Goal: Information Seeking & Learning: Learn about a topic

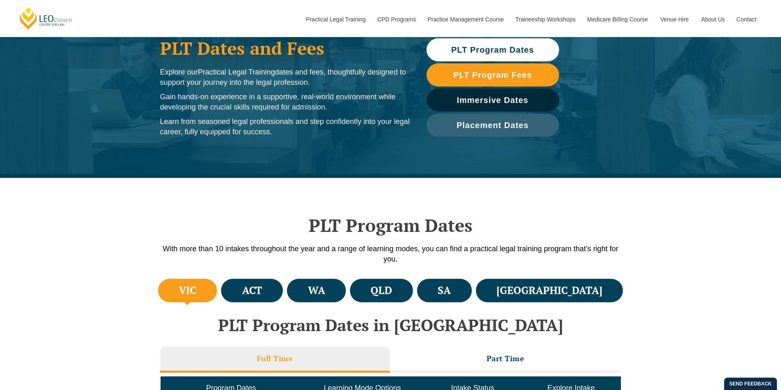
click at [574, 275] on div "PLT Program Dates With more than 10 intakes throughout the year and a range of …" at bounding box center [390, 227] width 469 height 99
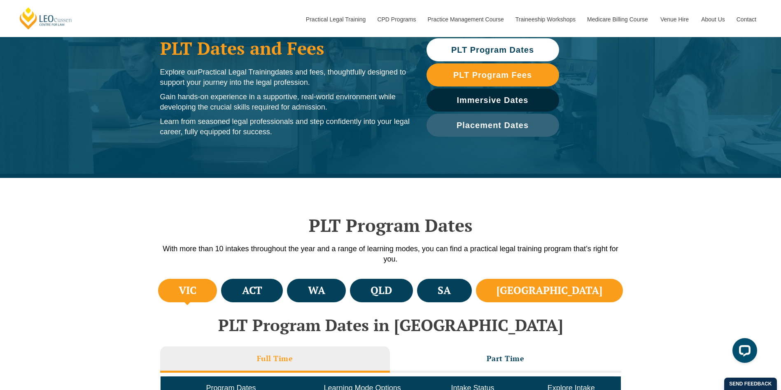
click at [574, 293] on h4 "[GEOGRAPHIC_DATA]" at bounding box center [549, 291] width 106 height 14
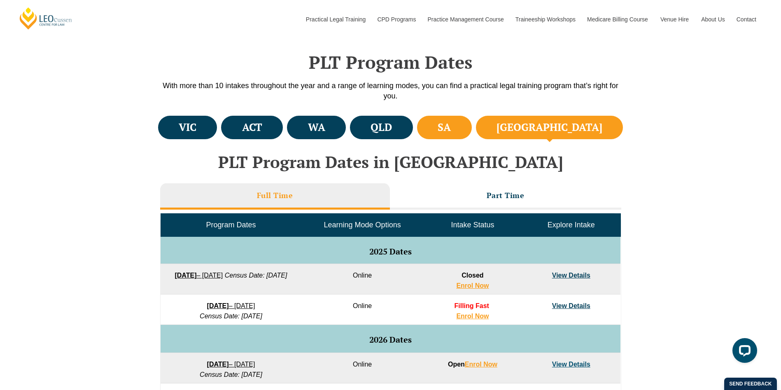
click at [472, 126] on li "SA" at bounding box center [444, 127] width 55 height 23
click at [552, 125] on li "[GEOGRAPHIC_DATA]" at bounding box center [549, 127] width 147 height 23
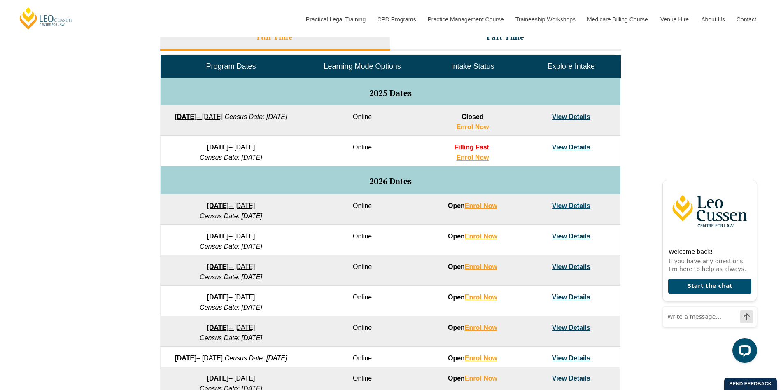
scroll to position [390, 0]
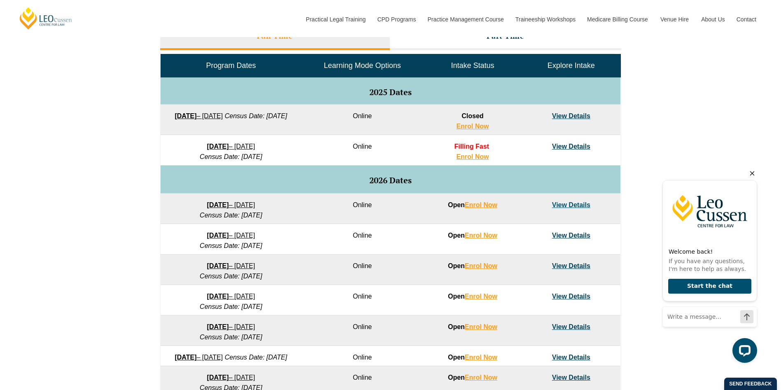
click at [754, 168] on icon "Hide greeting" at bounding box center [752, 173] width 10 height 10
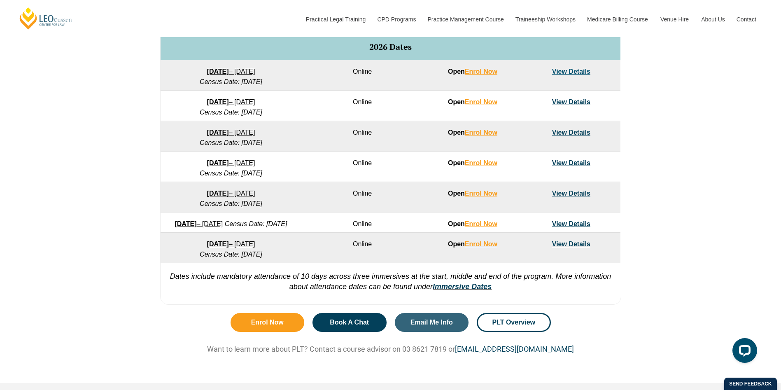
scroll to position [524, 0]
click at [471, 290] on link "Immersive Dates" at bounding box center [462, 286] width 59 height 8
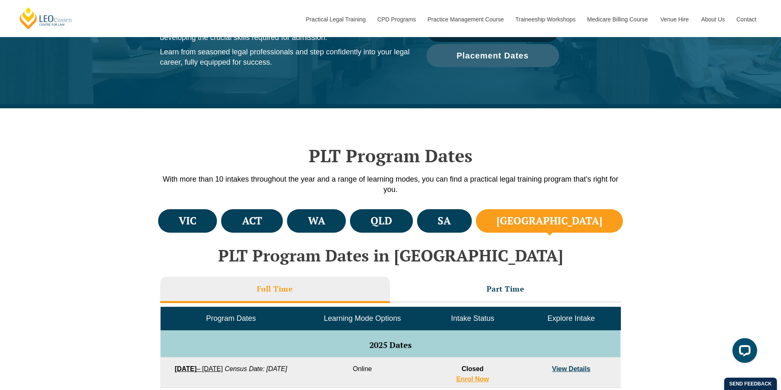
scroll to position [136, 0]
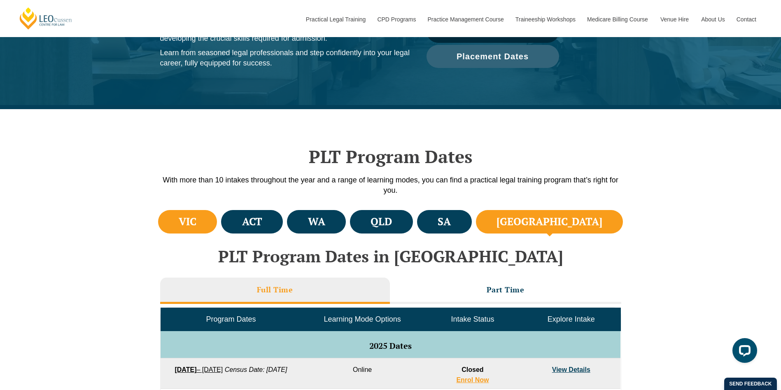
click at [185, 217] on li "VIC" at bounding box center [187, 221] width 59 height 23
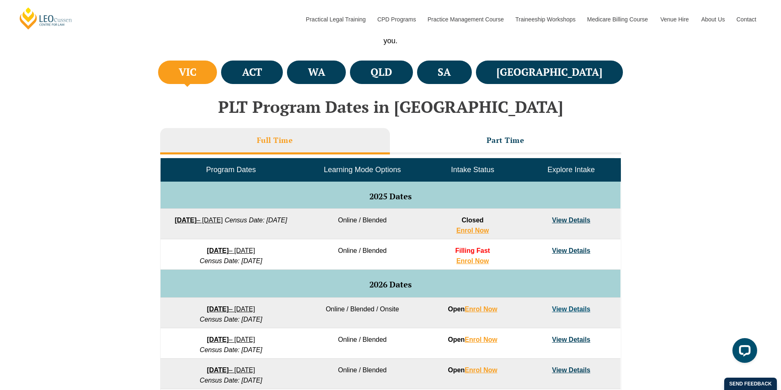
scroll to position [284, 0]
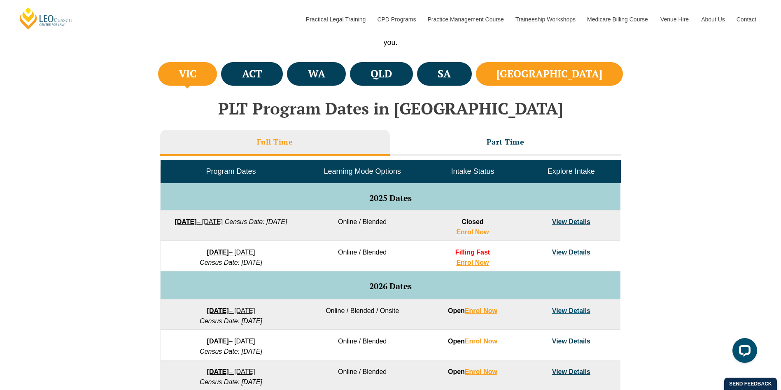
click at [562, 82] on li "[GEOGRAPHIC_DATA]" at bounding box center [549, 73] width 147 height 23
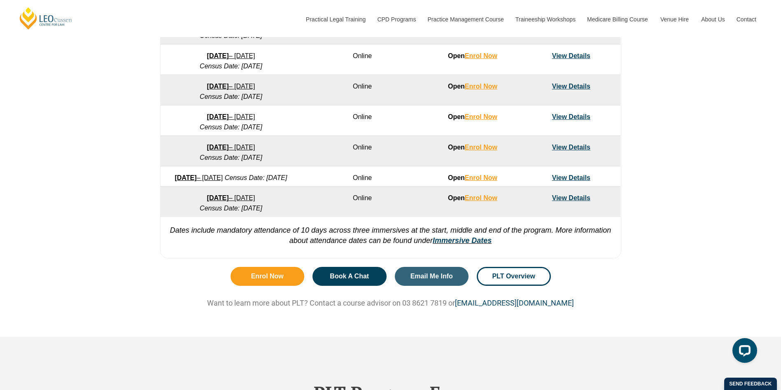
scroll to position [409, 0]
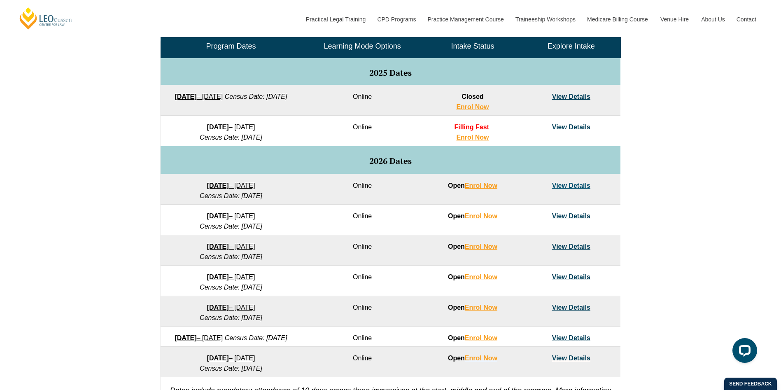
click at [223, 183] on strong "[DATE]" at bounding box center [218, 185] width 22 height 7
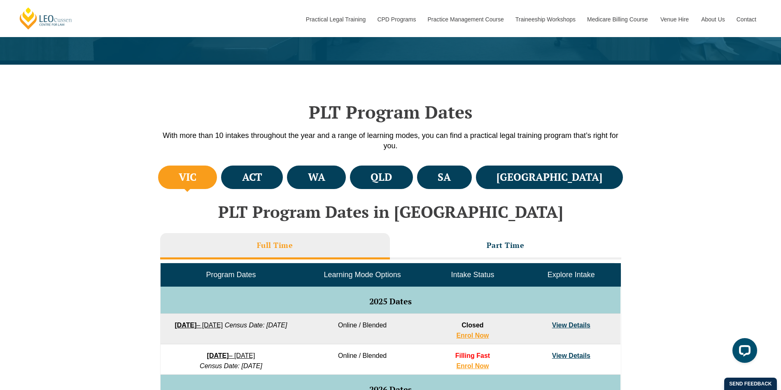
scroll to position [167, 0]
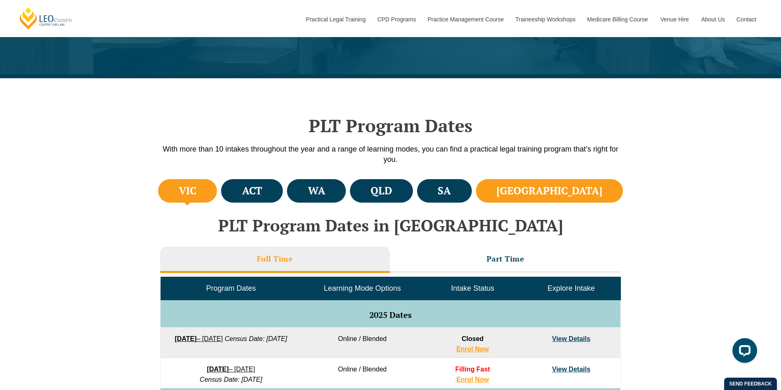
click at [601, 187] on li "[GEOGRAPHIC_DATA]" at bounding box center [549, 190] width 147 height 23
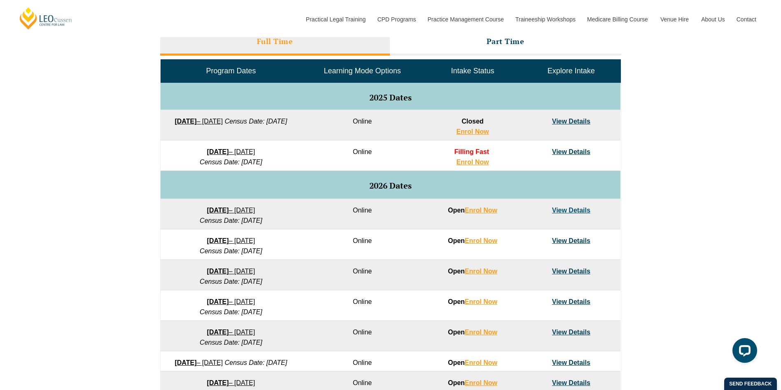
scroll to position [345, 0]
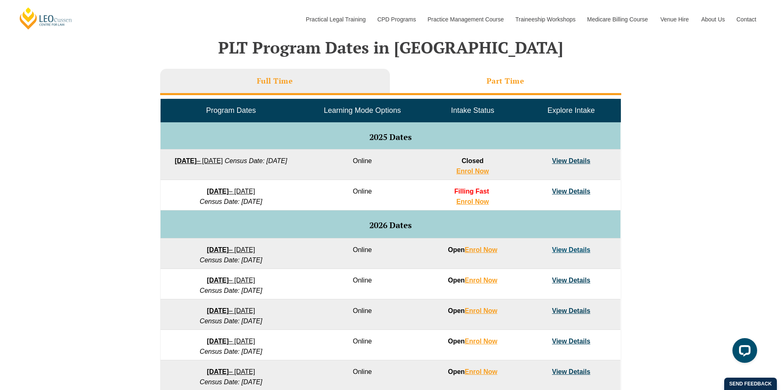
click at [511, 85] on h3 "Part Time" at bounding box center [505, 80] width 38 height 9
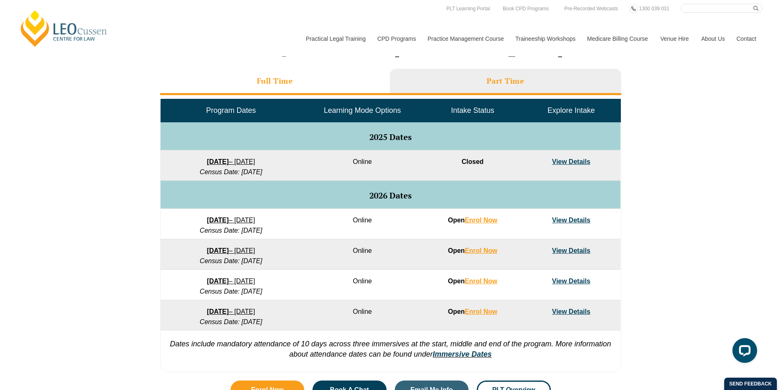
click at [258, 82] on h3 "Full Time" at bounding box center [275, 80] width 36 height 9
